Goal: Use online tool/utility: Utilize a website feature to perform a specific function

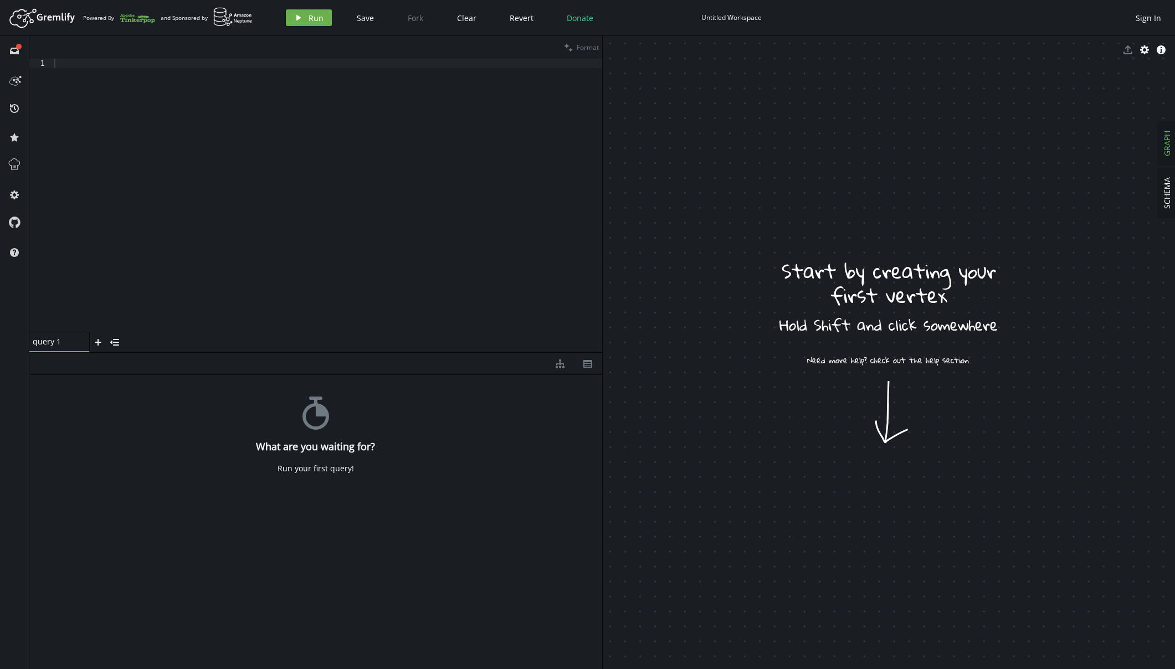
click at [163, 119] on div at bounding box center [327, 205] width 550 height 292
paste textarea ")"
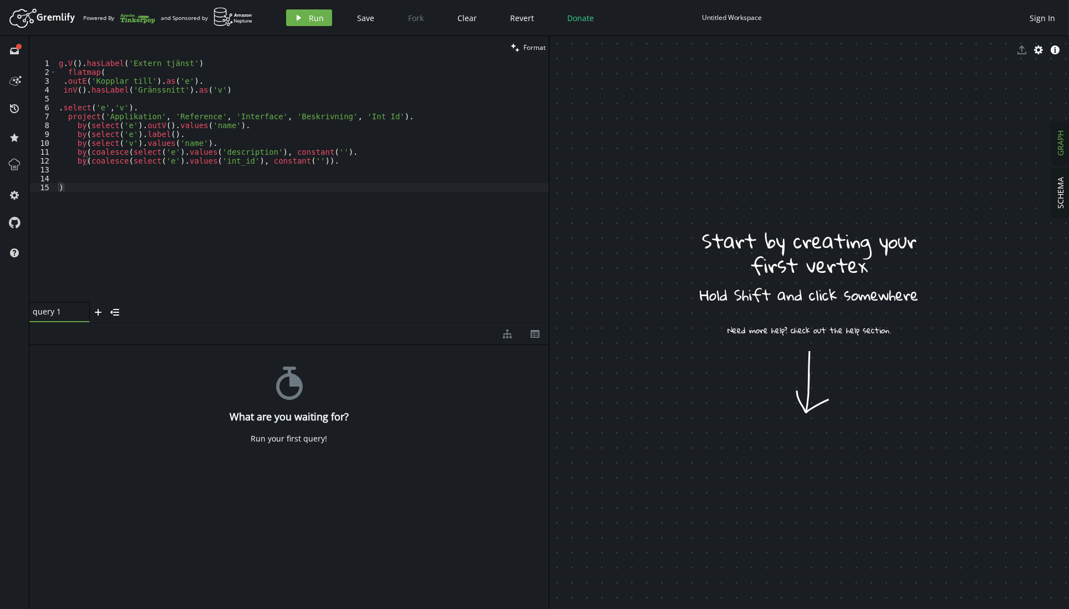
click at [394, 238] on div "g . V ( ) . hasLabel ( 'Extern tjänst' ) flatmap ( . outE ( 'Kopplar till' ) . …" at bounding box center [303, 189] width 492 height 260
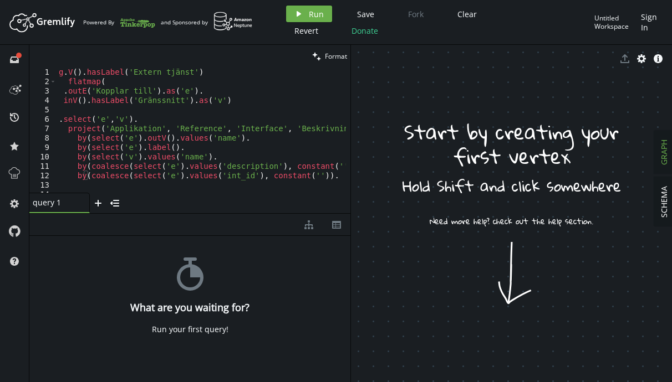
click at [237, 95] on div "g . V ( ) . hasLabel ( 'Extern tjänst' ) flatmap ( . outE ( 'Kopplar till' ) . …" at bounding box center [221, 138] width 329 height 140
click at [223, 101] on div "g . V ( ) . hasLabel ( 'Extern tjänst' ) flatmap ( . outE ( 'Kopplar till' ) . …" at bounding box center [221, 138] width 329 height 140
click at [64, 118] on div "g . V ( ) . hasLabel ( 'Extern tjänst' ) flatmap ( . outE ( 'Kopplar till' ) . …" at bounding box center [221, 138] width 329 height 140
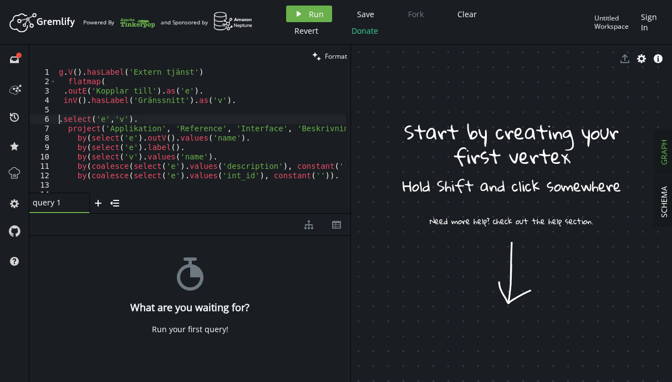
type textarea "select('e','v')."
type textarea "inV().hasLabel('Gränssnitt').as('v')."
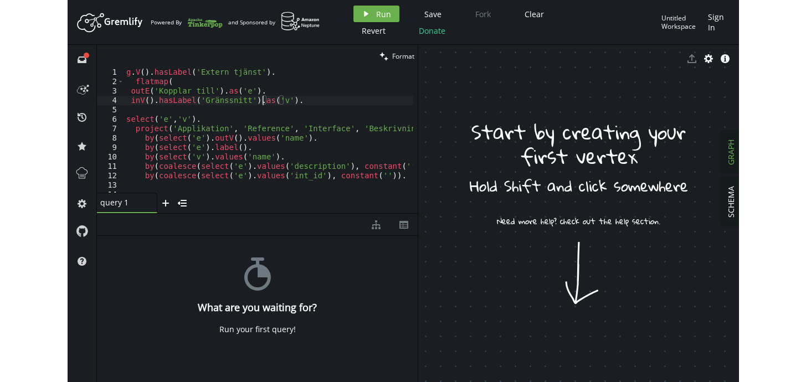
scroll to position [0, 8]
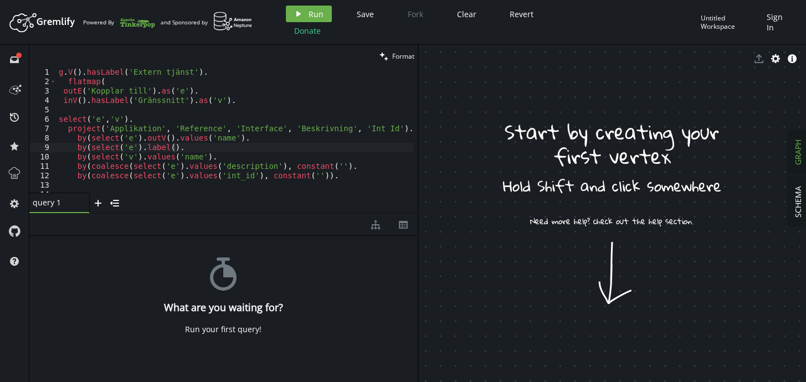
click at [232, 131] on div "g . V ( ) . hasLabel ( 'Extern tjänst' ) . flatmap ( outE ( 'Kopplar till' ) . …" at bounding box center [235, 142] width 357 height 149
type textarea "by(coalesce(select('e').values('int_id'), constant('')))"
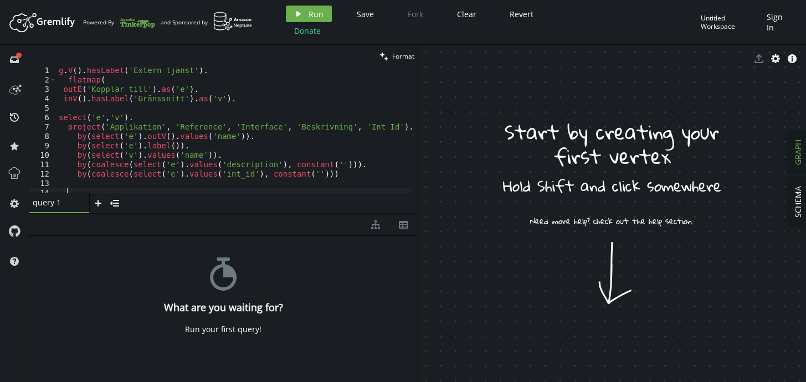
scroll to position [0, 8]
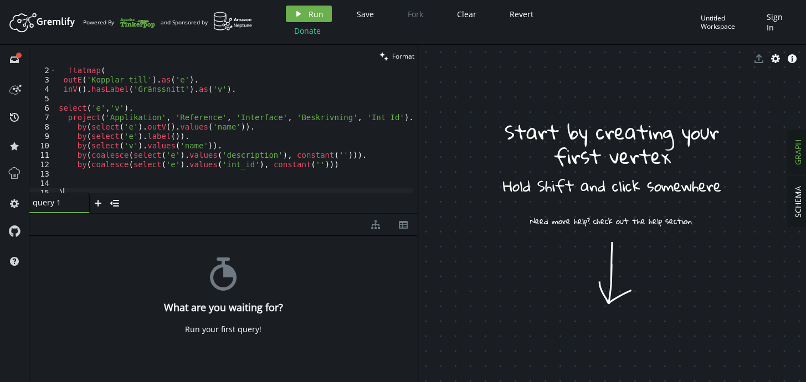
type textarea ")"
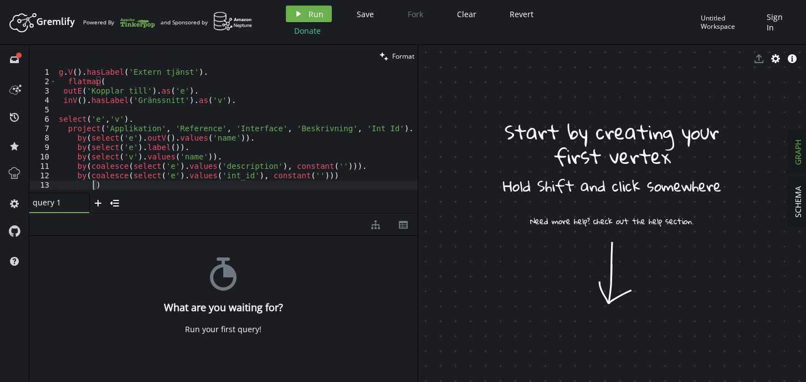
scroll to position [0, 38]
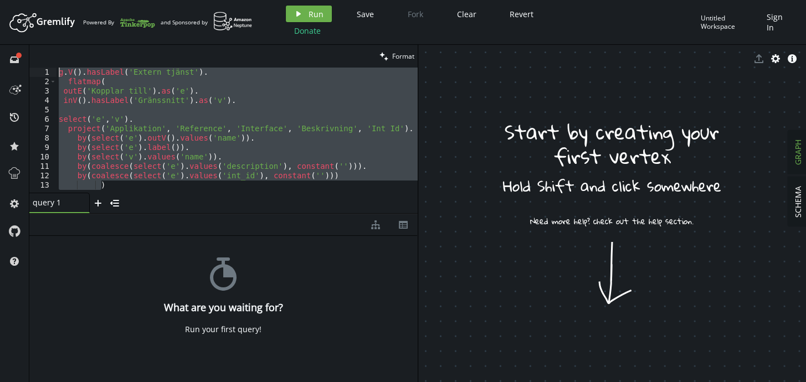
type textarea "g.V().hasLabel('Extern tjänst'). flatmap("
drag, startPoint x: 459, startPoint y: 324, endPoint x: 471, endPoint y: 347, distance: 26.0
